Goal: Task Accomplishment & Management: Use online tool/utility

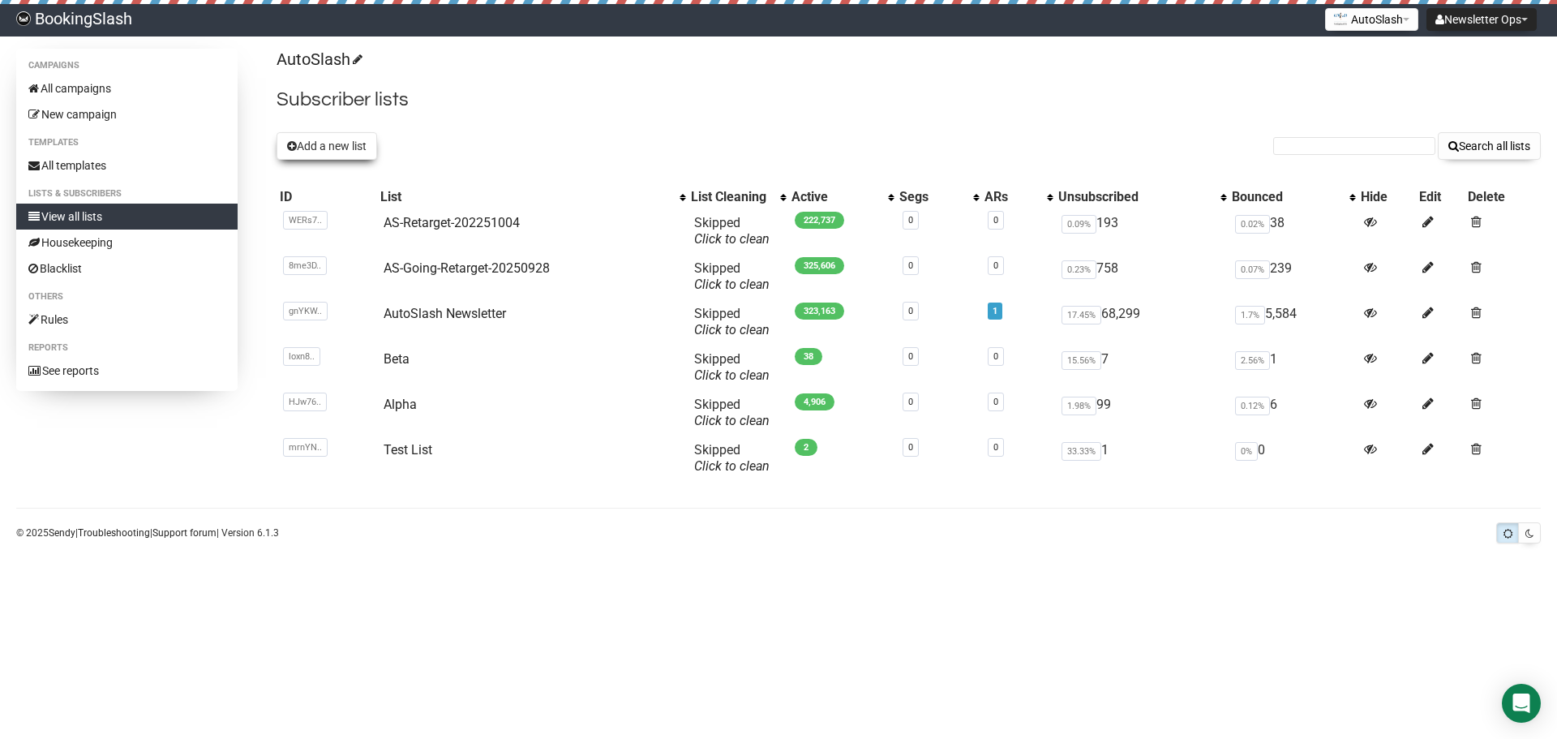
click at [347, 145] on button "Add a new list" at bounding box center [327, 146] width 101 height 28
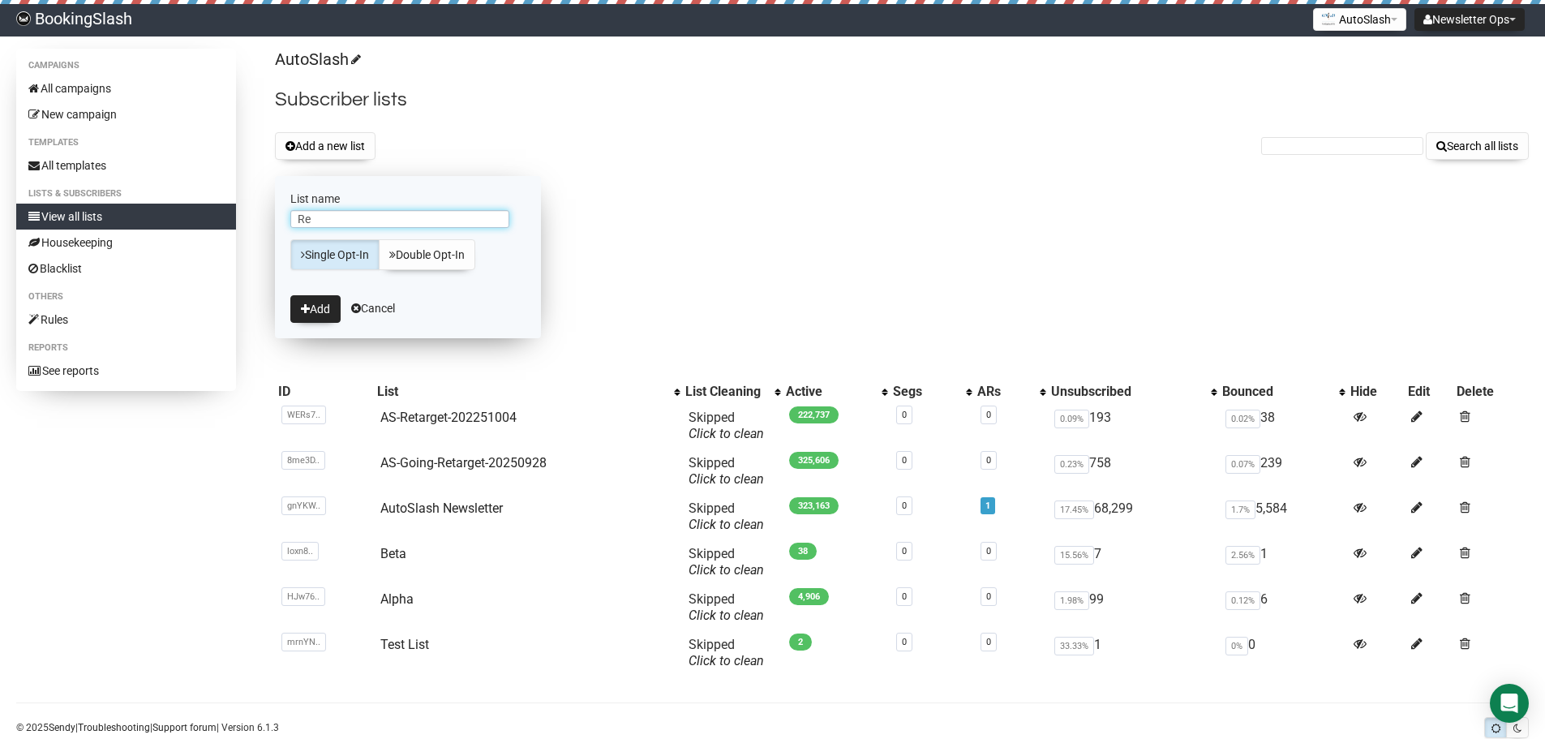
type input "R"
type input "Exclude From Retargeting"
click at [450, 416] on link "AS-Retarget-202251004" at bounding box center [448, 417] width 136 height 15
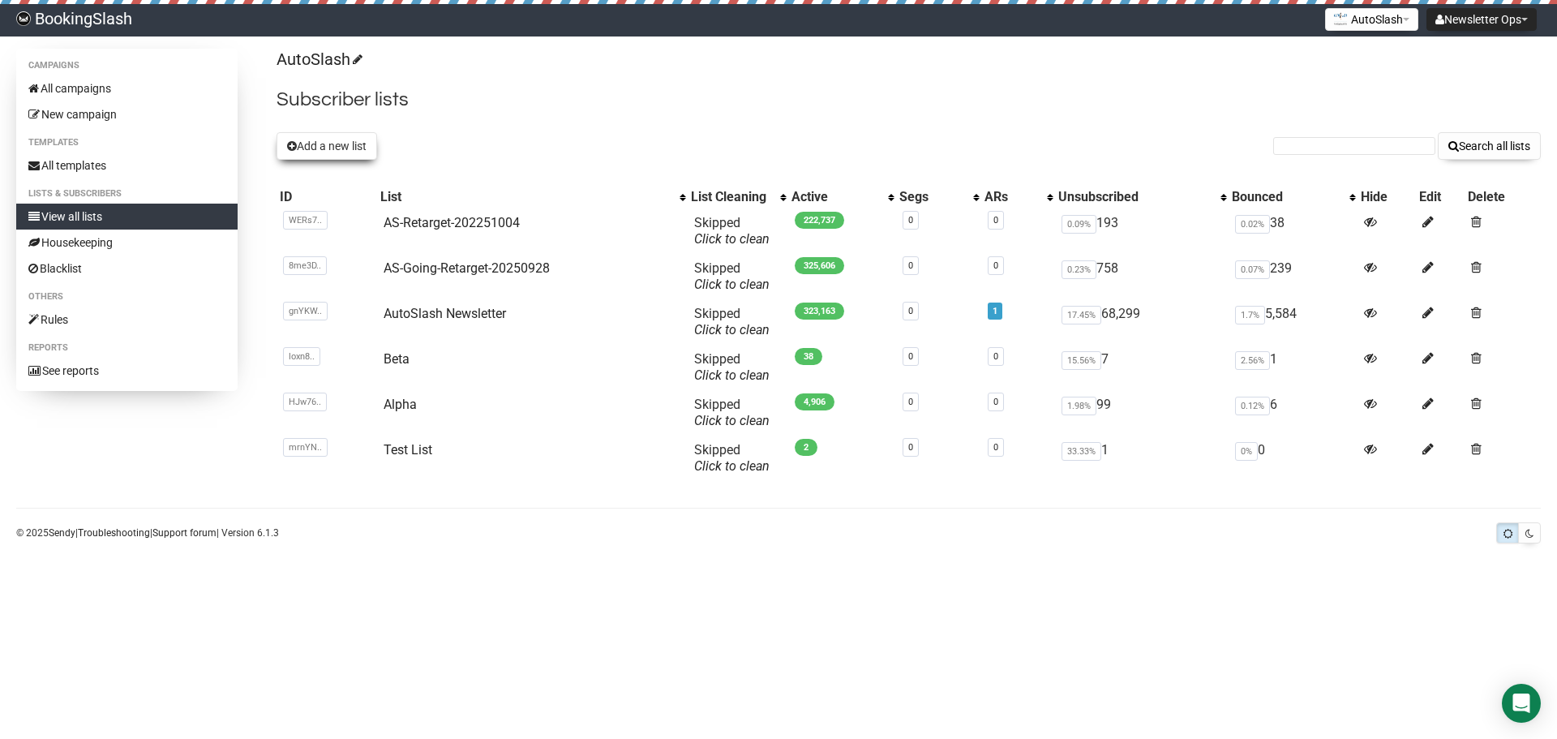
click at [307, 148] on button "Add a new list" at bounding box center [327, 146] width 101 height 28
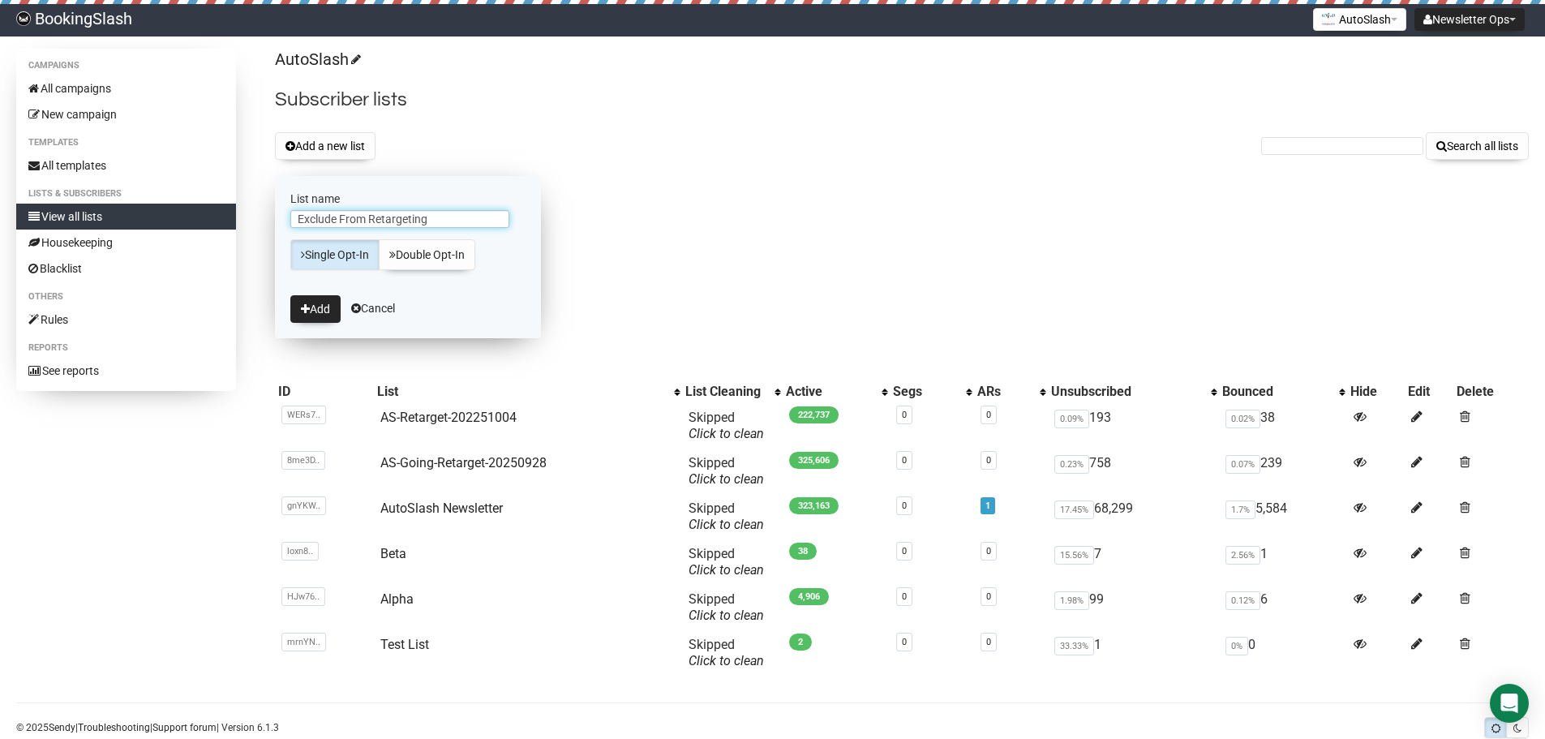
type input "Exclude From Retargeting"
click at [318, 311] on button "Add" at bounding box center [315, 309] width 50 height 28
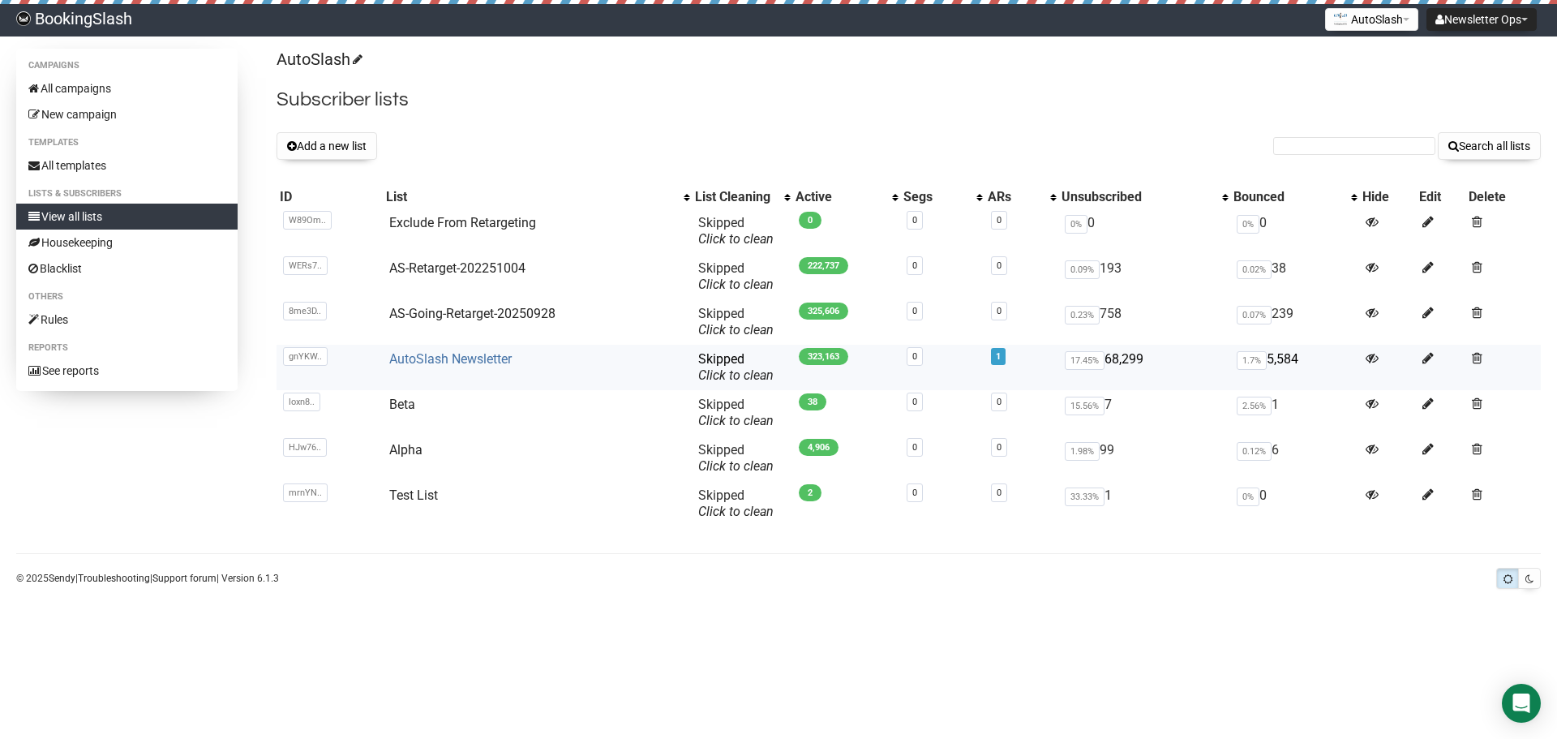
click at [466, 358] on link "AutoSlash Newsletter" at bounding box center [450, 358] width 122 height 15
